Goal: Information Seeking & Learning: Check status

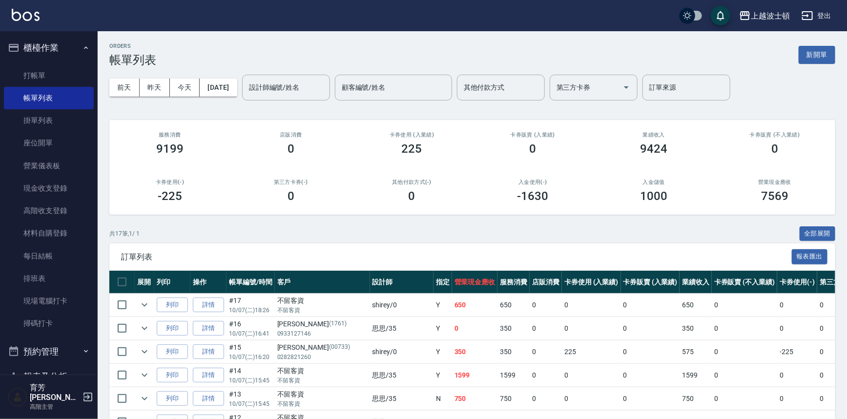
drag, startPoint x: 0, startPoint y: 0, endPoint x: 39, endPoint y: 16, distance: 42.2
click at [39, 16] on div "上越波士頓 登出" at bounding box center [423, 15] width 847 height 31
click at [39, 15] on div "上越波士頓 登出" at bounding box center [423, 15] width 847 height 31
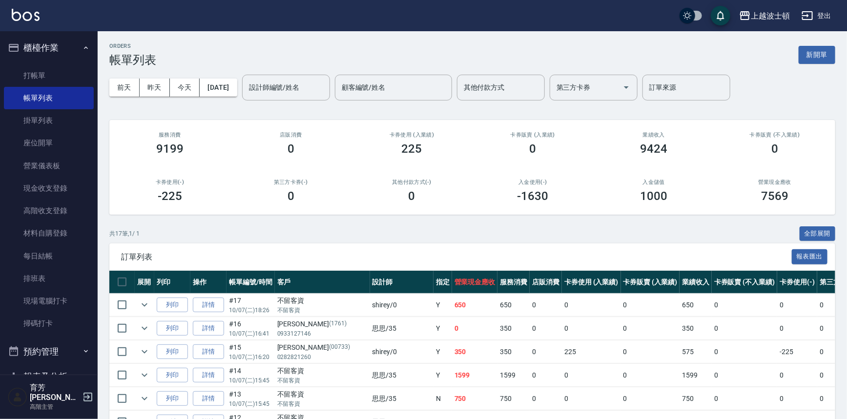
click at [39, 24] on div "上越波士頓 登出" at bounding box center [423, 15] width 847 height 31
click at [37, 14] on img at bounding box center [26, 15] width 28 height 12
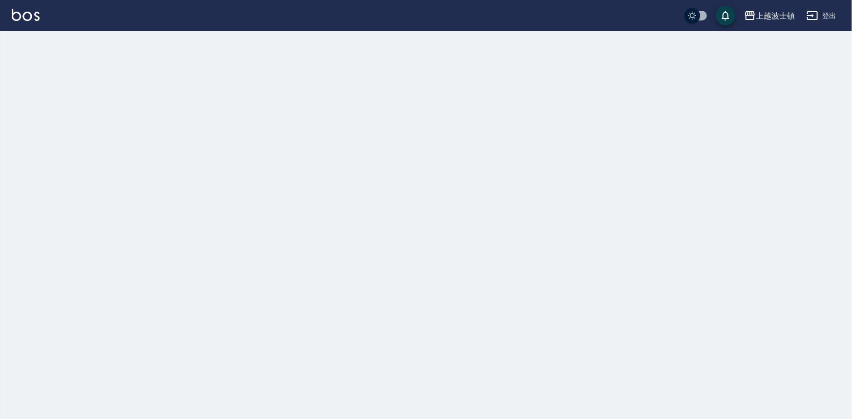
click at [37, 12] on img at bounding box center [26, 15] width 28 height 12
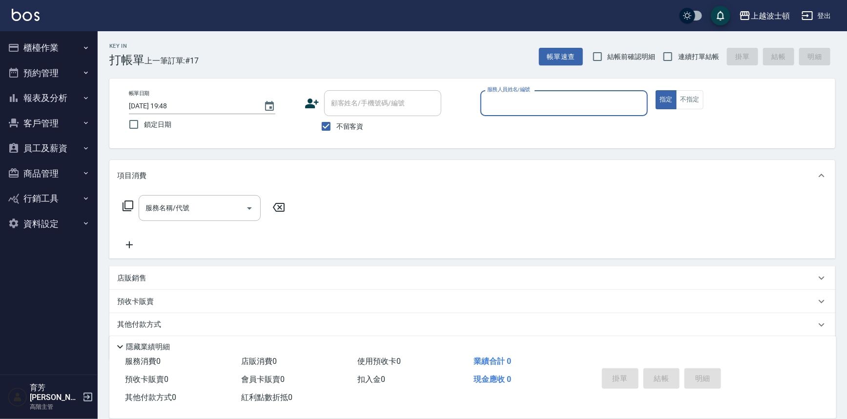
click at [63, 95] on button "報表及分析" at bounding box center [49, 97] width 90 height 25
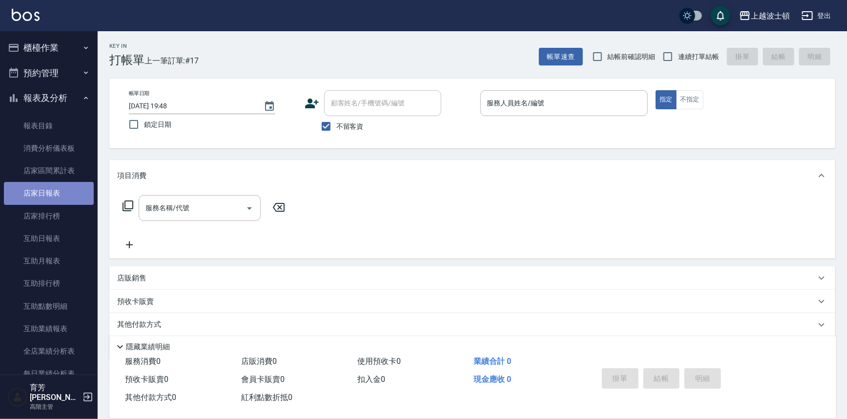
click at [57, 196] on link "店家日報表" at bounding box center [49, 193] width 90 height 22
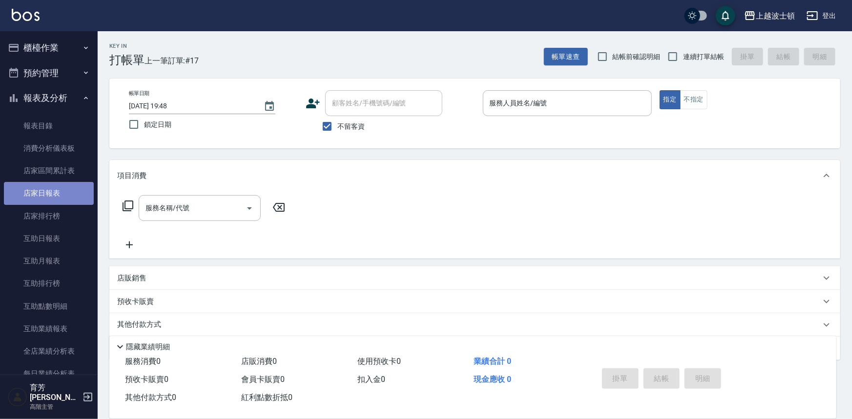
click at [57, 196] on link "店家日報表" at bounding box center [49, 193] width 90 height 22
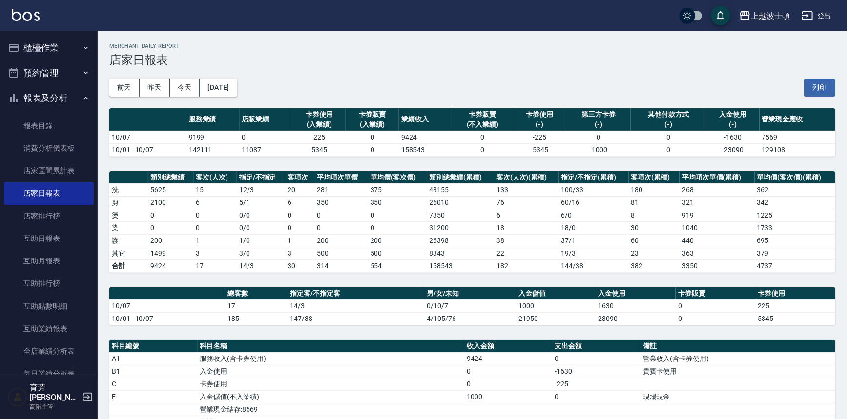
scroll to position [133, 0]
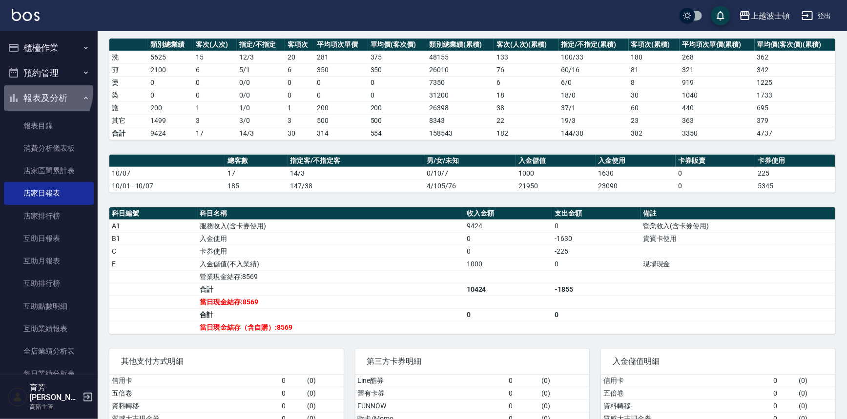
click at [44, 92] on button "報表及分析" at bounding box center [49, 97] width 90 height 25
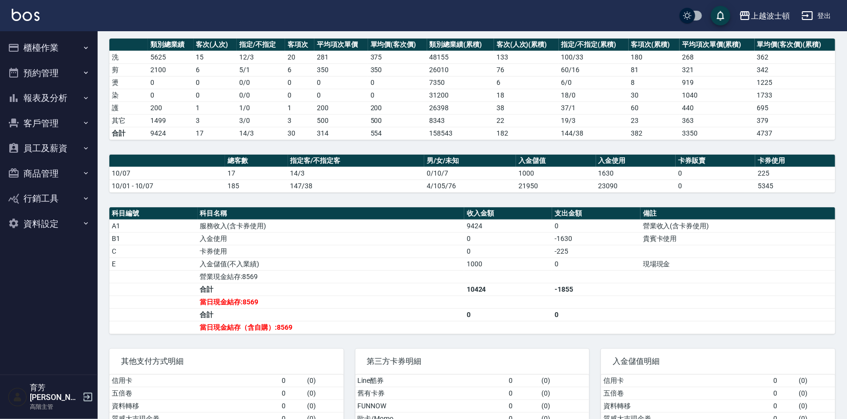
click at [61, 144] on button "員工及薪資" at bounding box center [49, 148] width 90 height 25
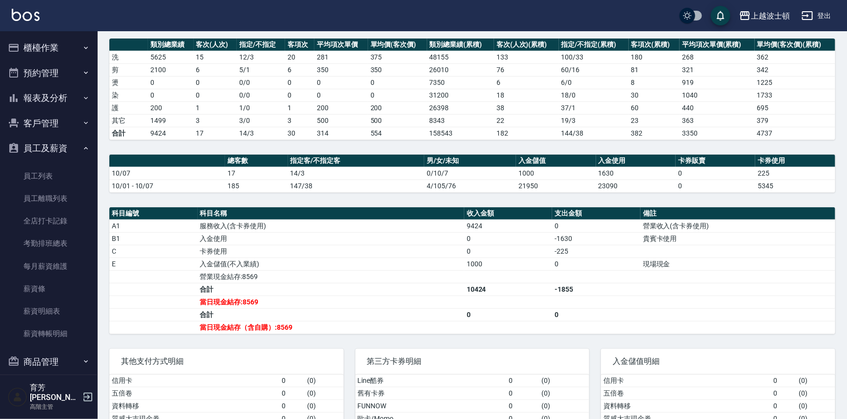
drag, startPoint x: 61, startPoint y: 151, endPoint x: 68, endPoint y: 102, distance: 49.4
click at [61, 148] on button "員工及薪資" at bounding box center [49, 148] width 90 height 25
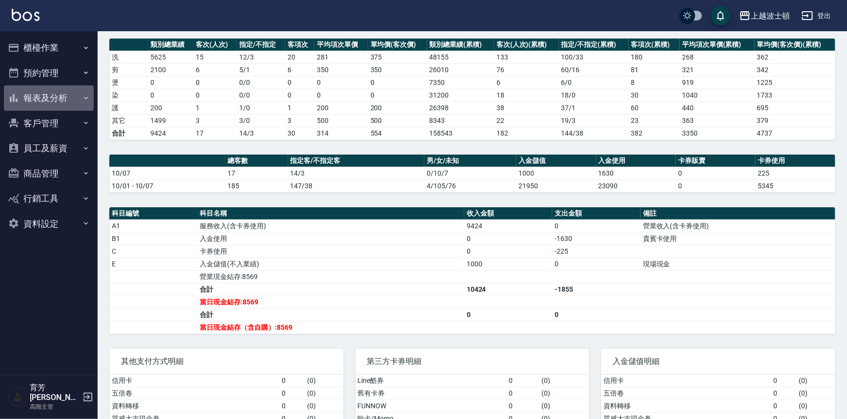
click at [68, 98] on button "報表及分析" at bounding box center [49, 97] width 90 height 25
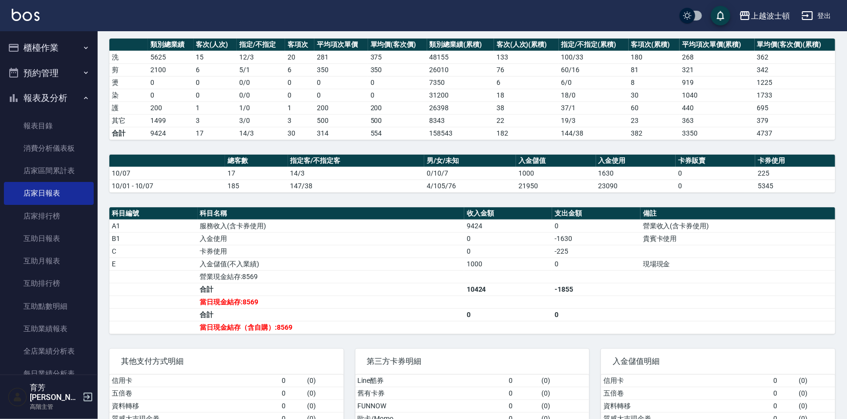
scroll to position [222, 0]
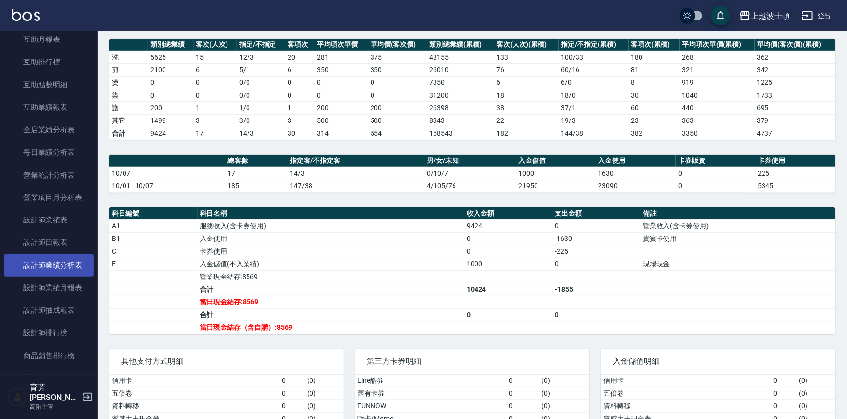
click at [55, 270] on link "設計師業績分析表" at bounding box center [49, 265] width 90 height 22
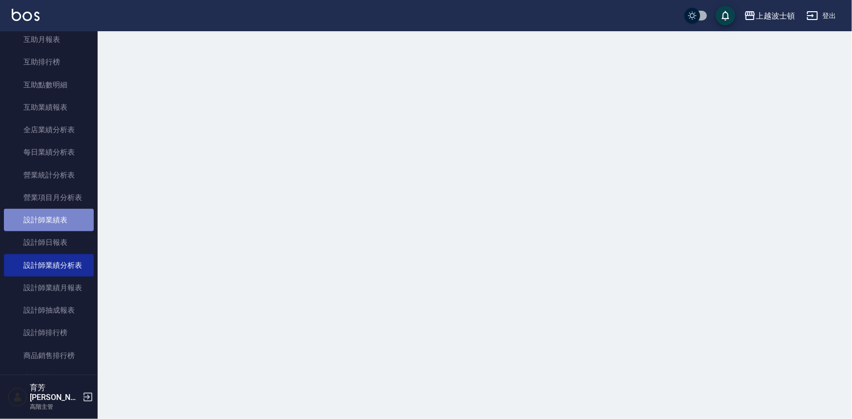
click at [73, 221] on link "設計師業績表" at bounding box center [49, 220] width 90 height 22
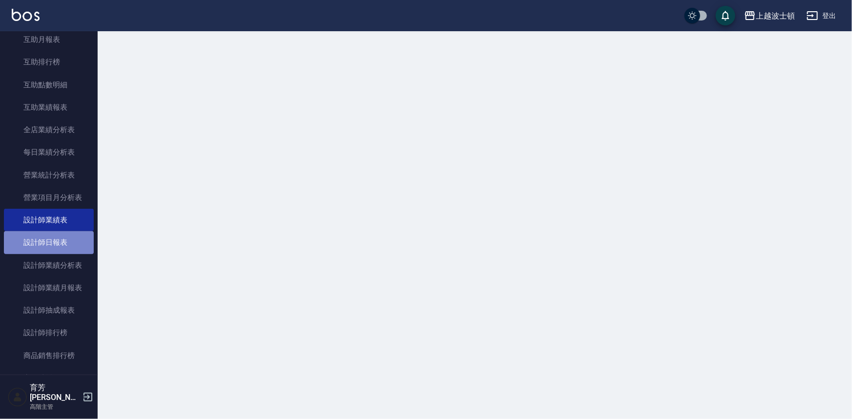
click at [64, 242] on link "設計師日報表" at bounding box center [49, 242] width 90 height 22
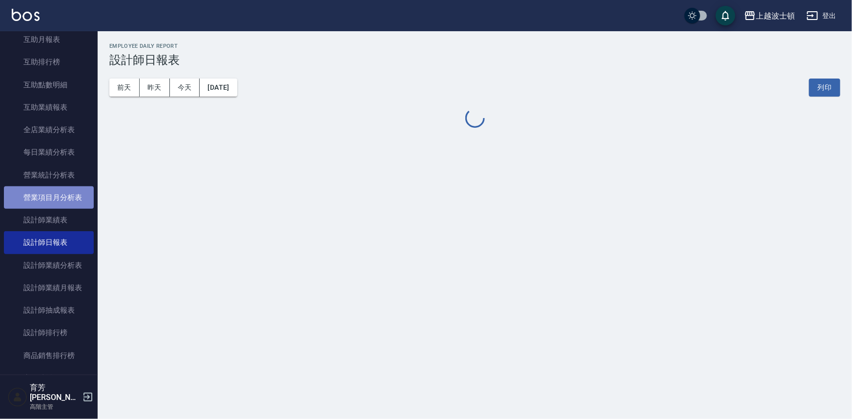
click at [67, 188] on link "營業項目月分析表" at bounding box center [49, 197] width 90 height 22
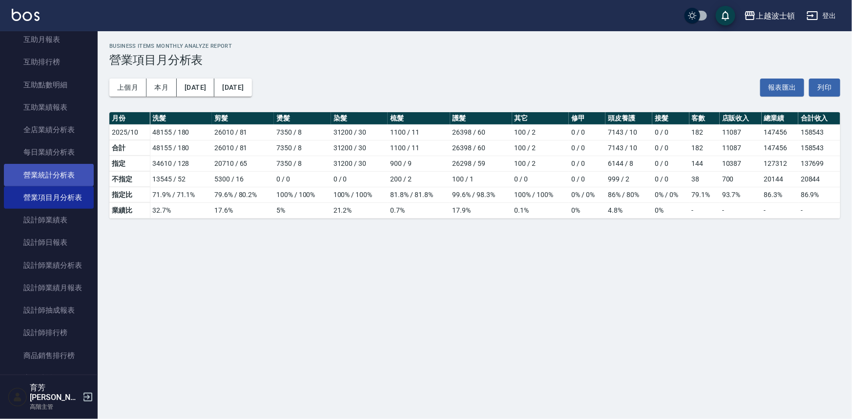
click at [74, 171] on link "營業統計分析表" at bounding box center [49, 175] width 90 height 22
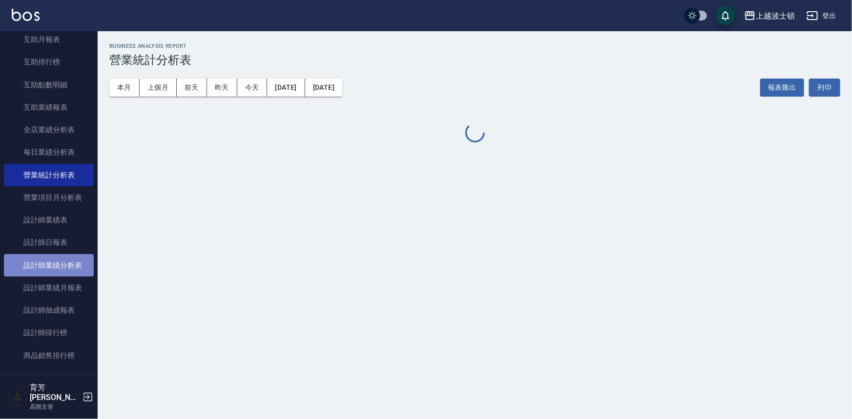
click at [67, 258] on link "設計師業績分析表" at bounding box center [49, 265] width 90 height 22
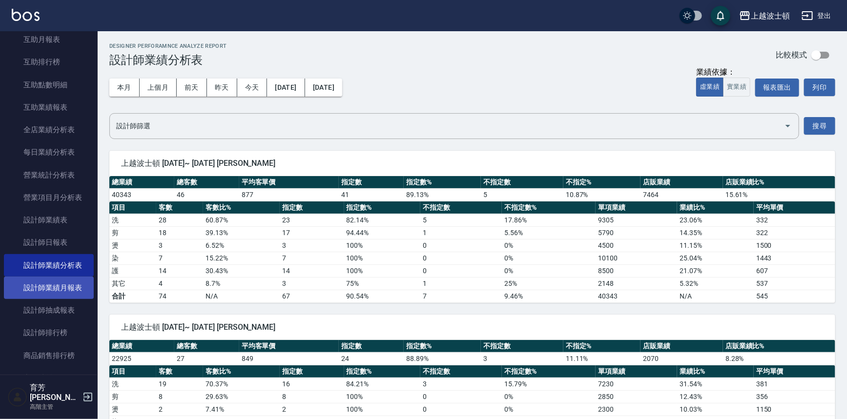
click at [69, 294] on link "設計師業績月報表" at bounding box center [49, 288] width 90 height 22
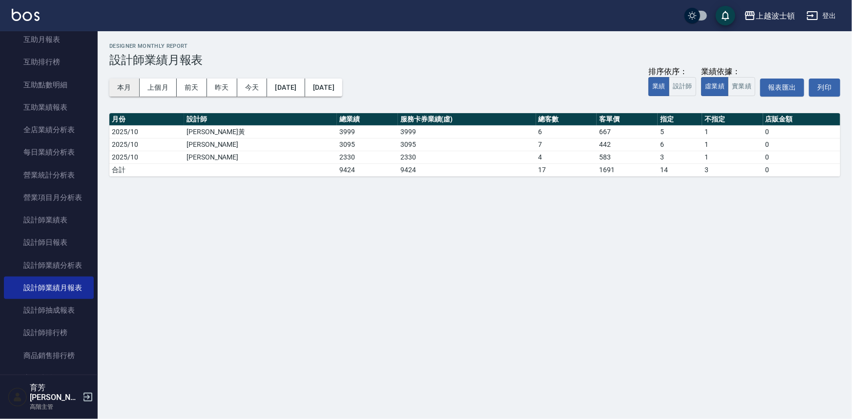
click at [127, 88] on button "本月" at bounding box center [124, 88] width 30 height 18
